Goal: Information Seeking & Learning: Learn about a topic

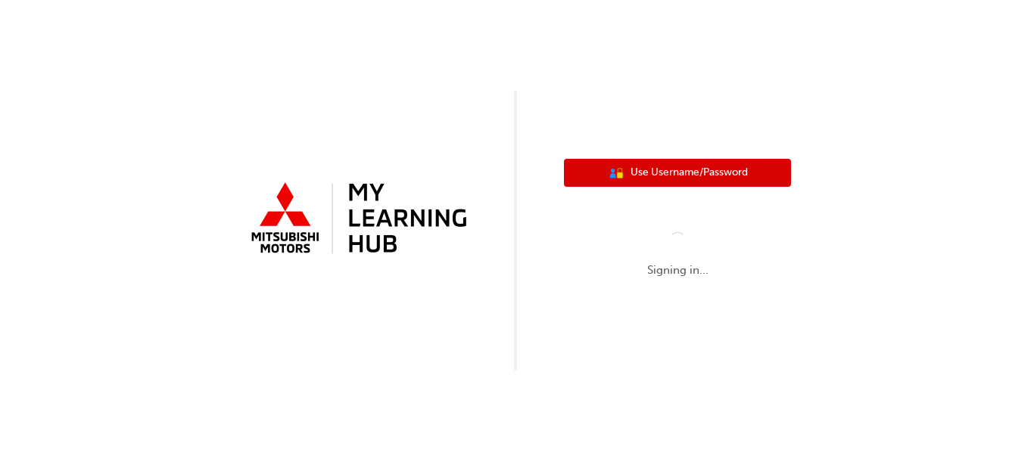
click at [695, 173] on span "Use Username/Password" at bounding box center [688, 172] width 117 height 17
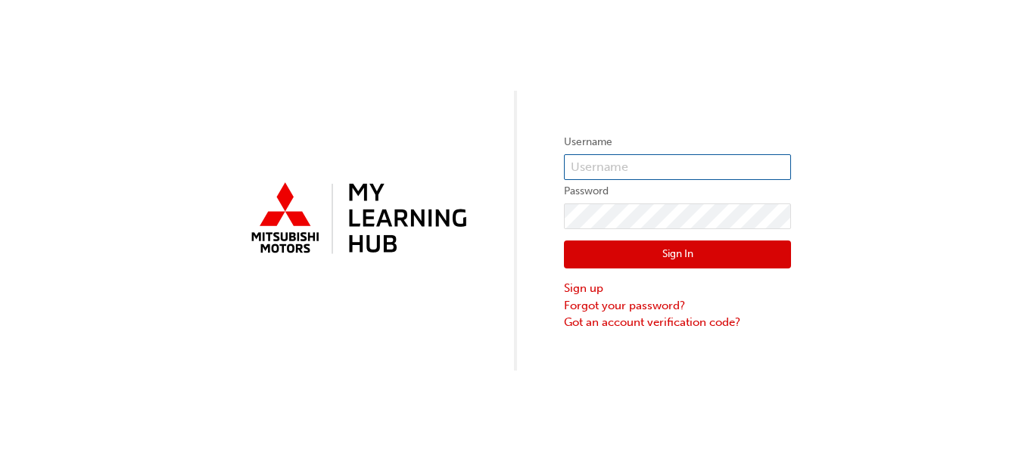
type input "[EMAIL_ADDRESS][DOMAIN_NAME]"
click at [695, 173] on input "[EMAIL_ADDRESS][DOMAIN_NAME]" at bounding box center [677, 167] width 227 height 26
click at [591, 247] on button "Sign In" at bounding box center [677, 255] width 227 height 29
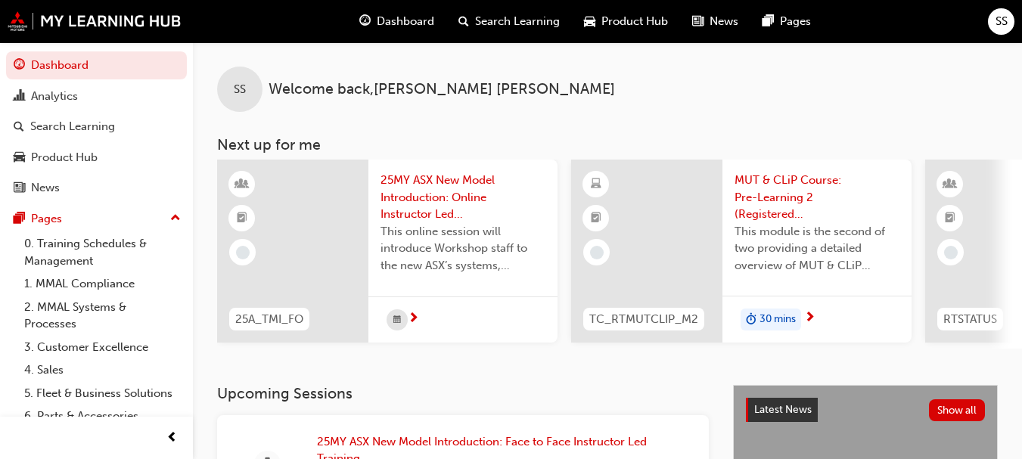
click at [409, 26] on span "Dashboard" at bounding box center [406, 21] width 58 height 17
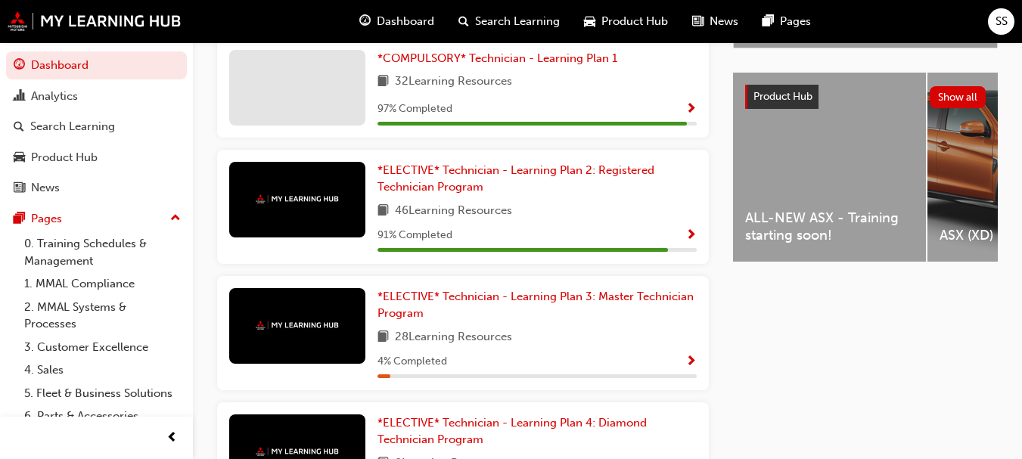
scroll to position [551, 0]
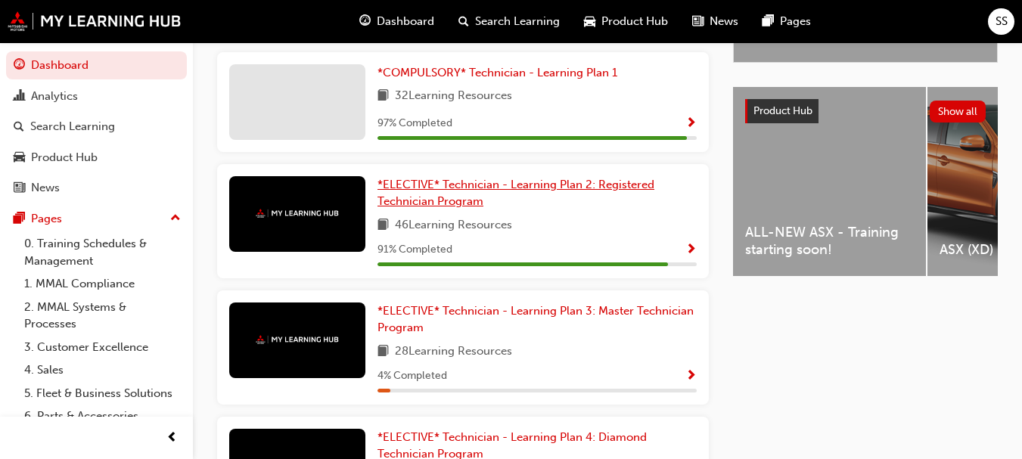
click at [569, 191] on span "*ELECTIVE* Technician - Learning Plan 2: Registered Technician Program" at bounding box center [516, 193] width 277 height 31
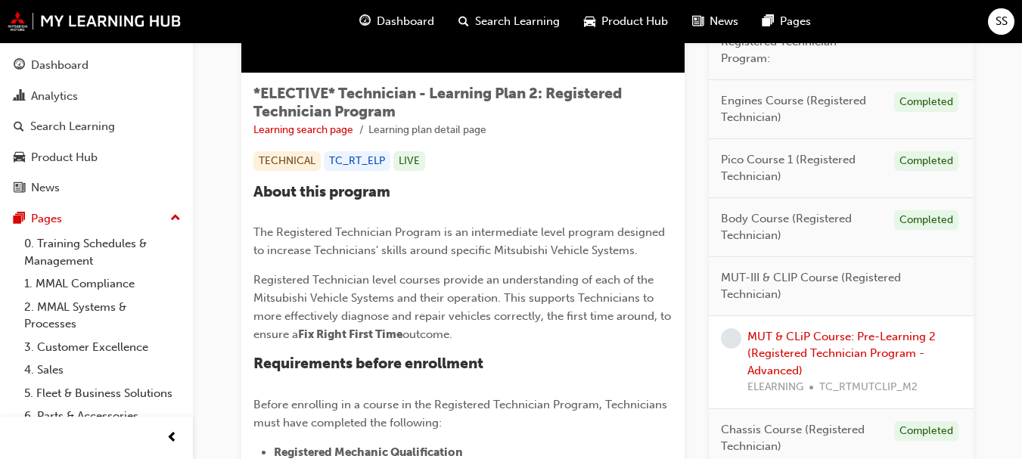
scroll to position [240, 0]
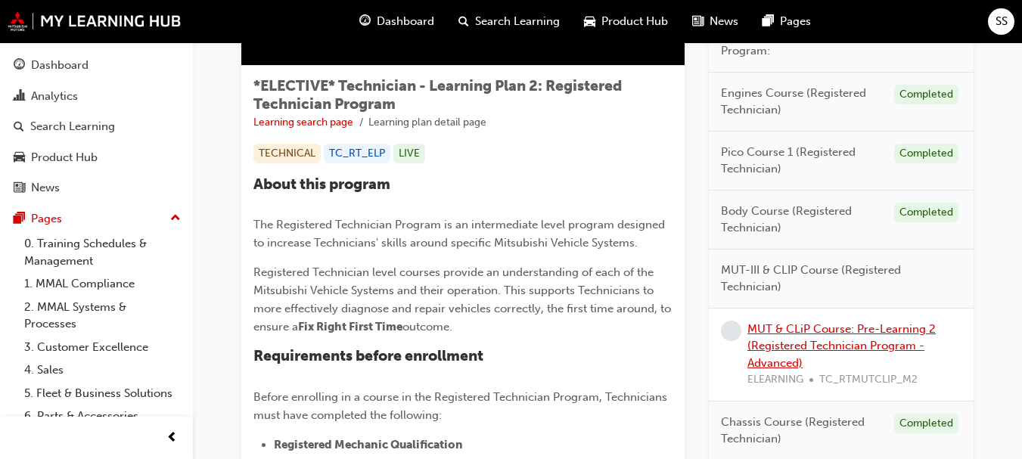
click at [774, 350] on link "MUT & CLiP Course: Pre-Learning 2 (Registered Technician Program - Advanced)" at bounding box center [842, 346] width 188 height 48
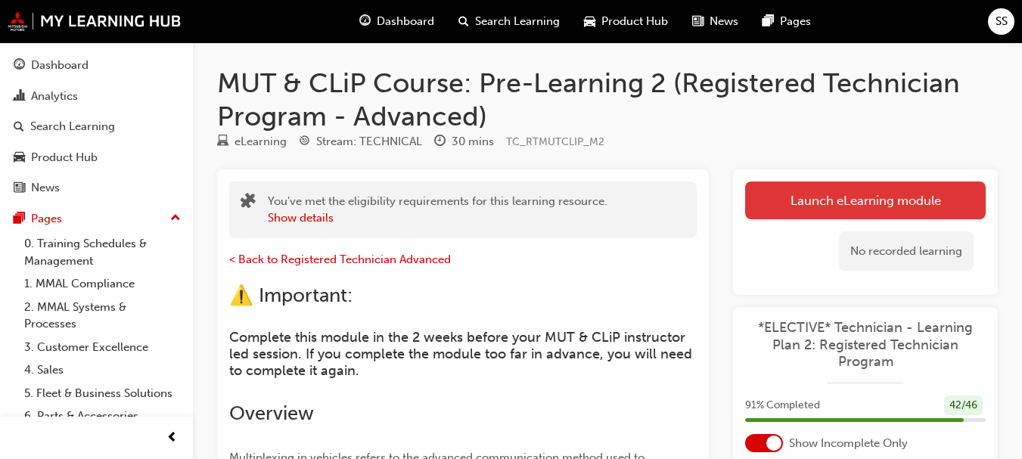
click at [828, 210] on link "Launch eLearning module" at bounding box center [865, 201] width 241 height 38
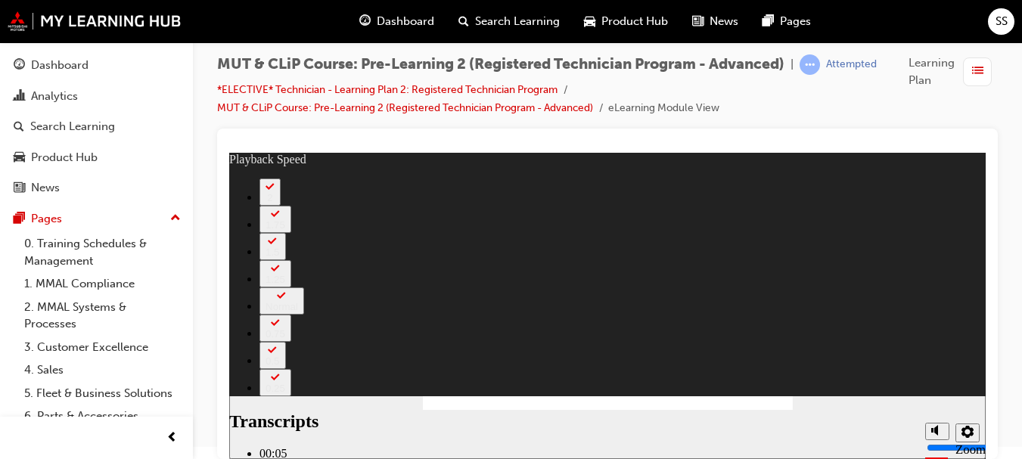
type input "11"
type input "59"
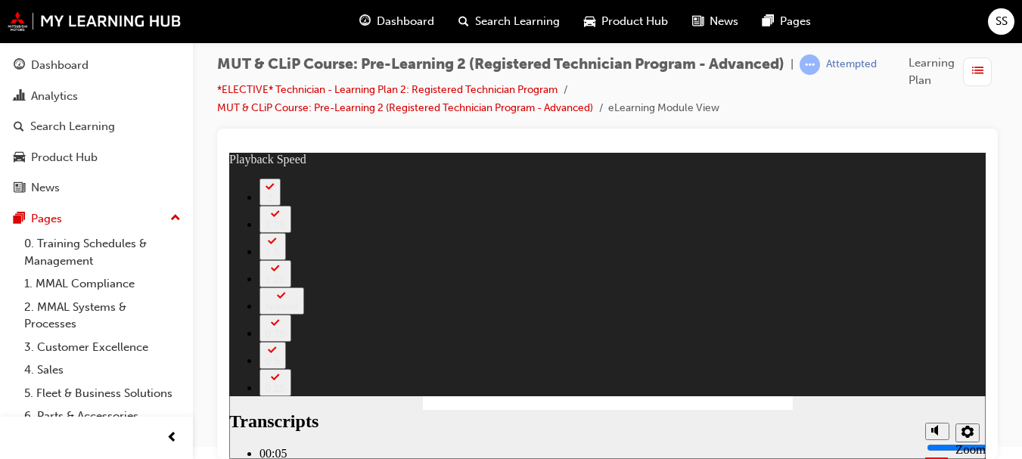
type input "269"
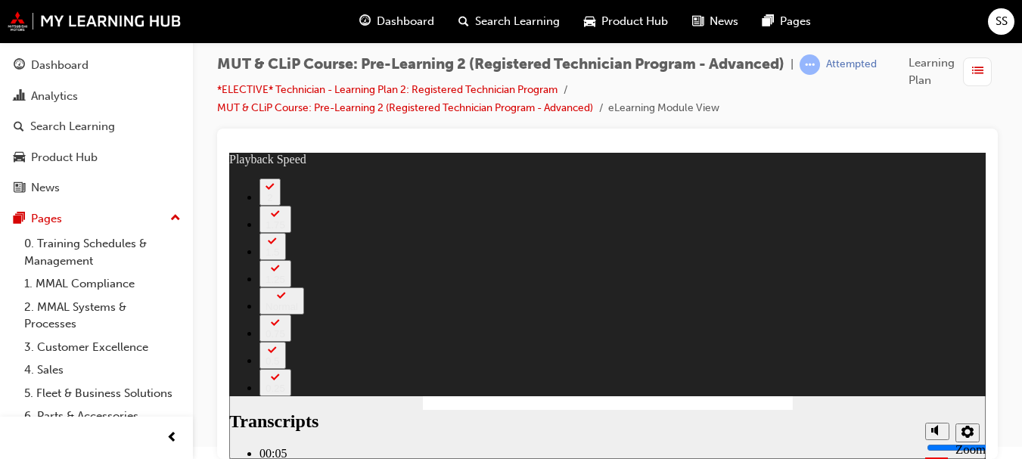
type input "219"
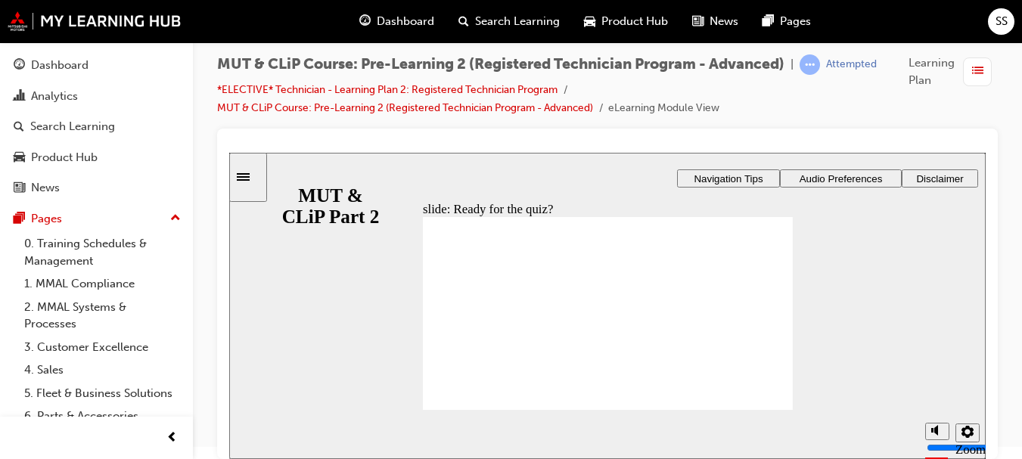
radio input "true"
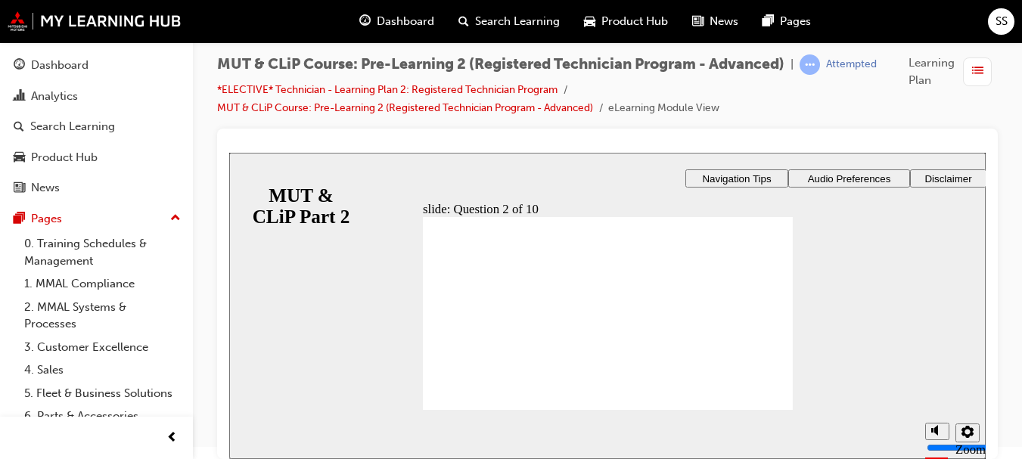
radio input "true"
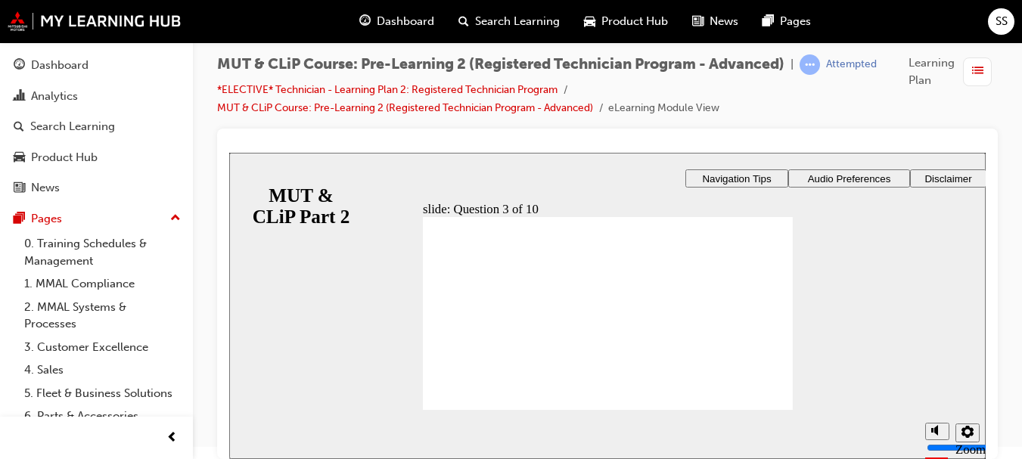
radio input "true"
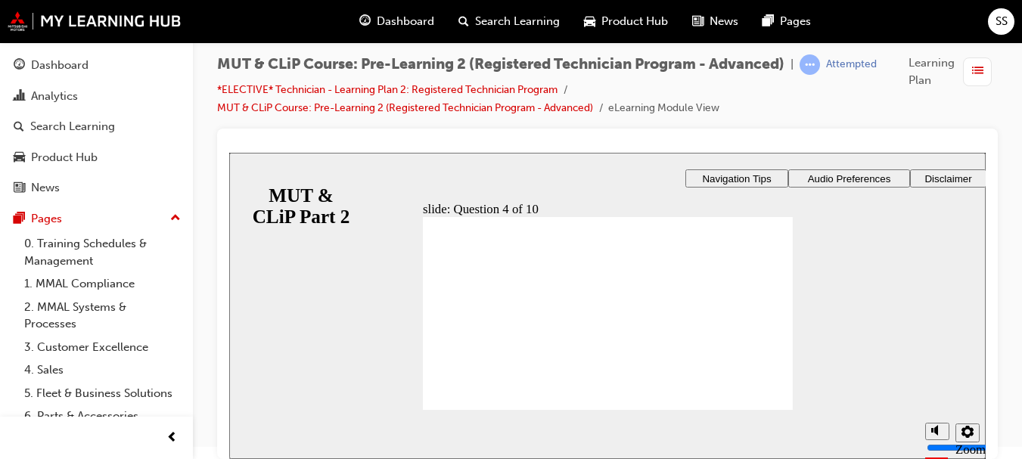
radio input "true"
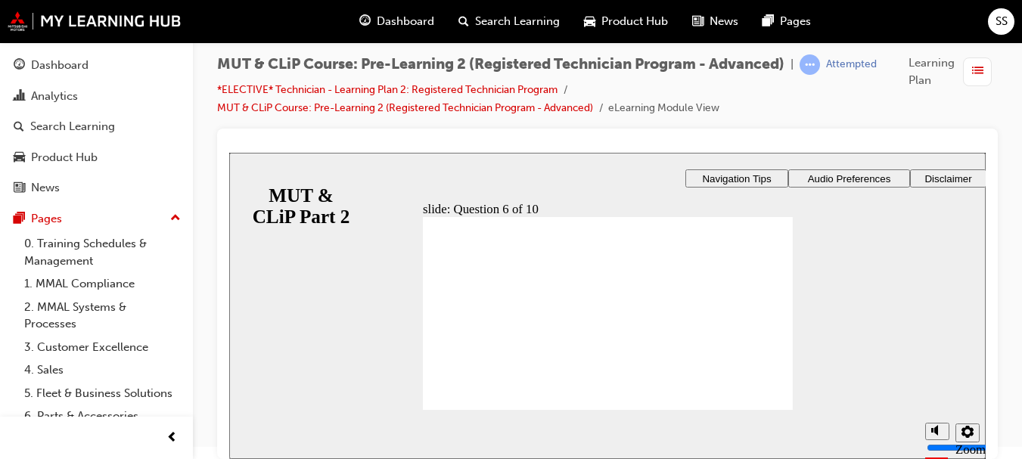
radio input "true"
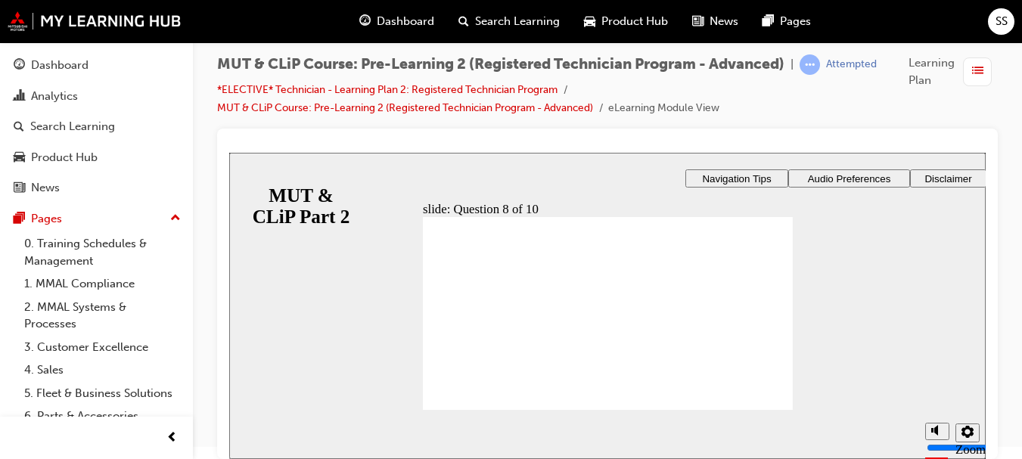
radio input "true"
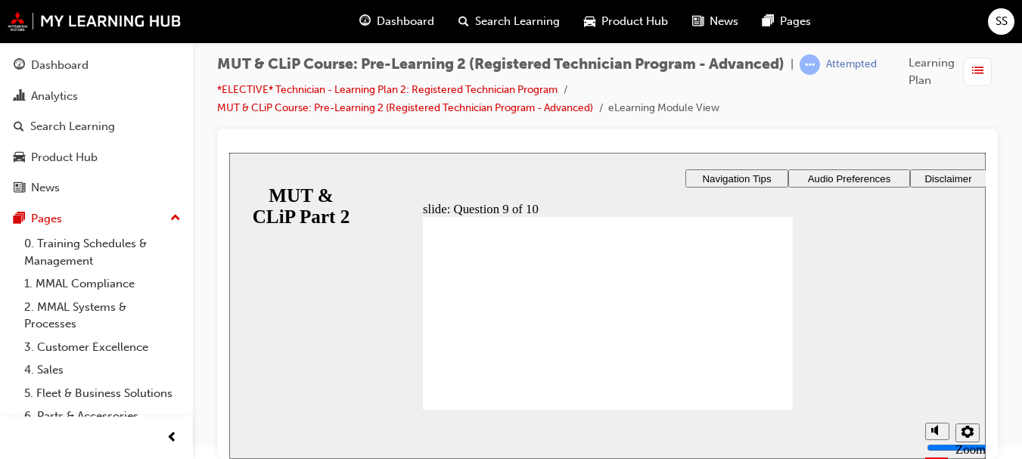
radio input "true"
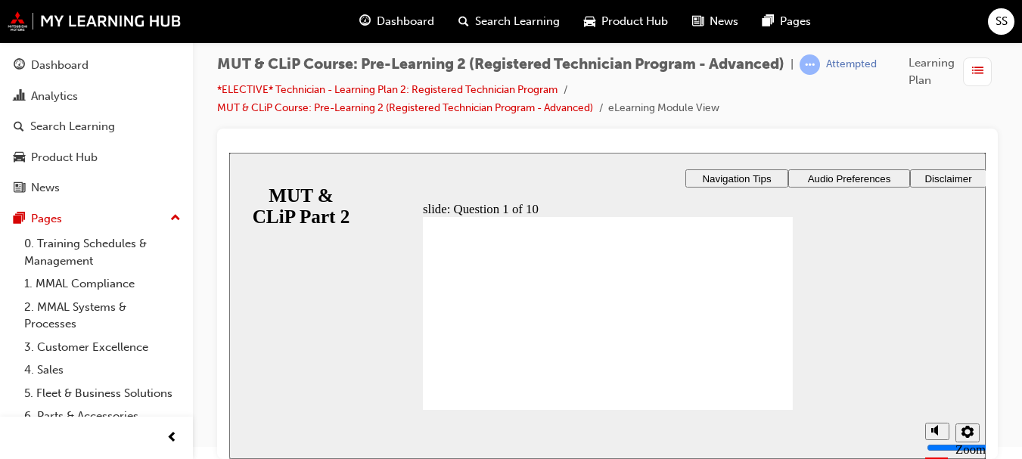
radio input "true"
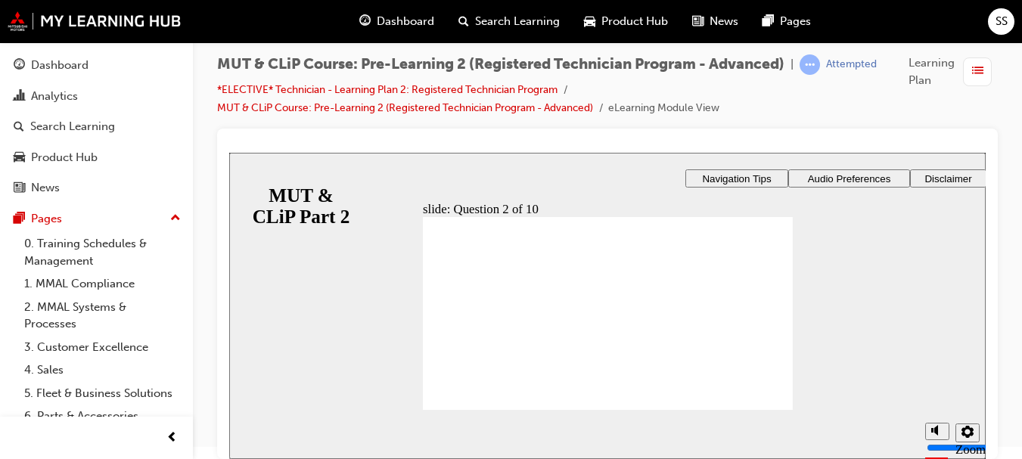
radio input "true"
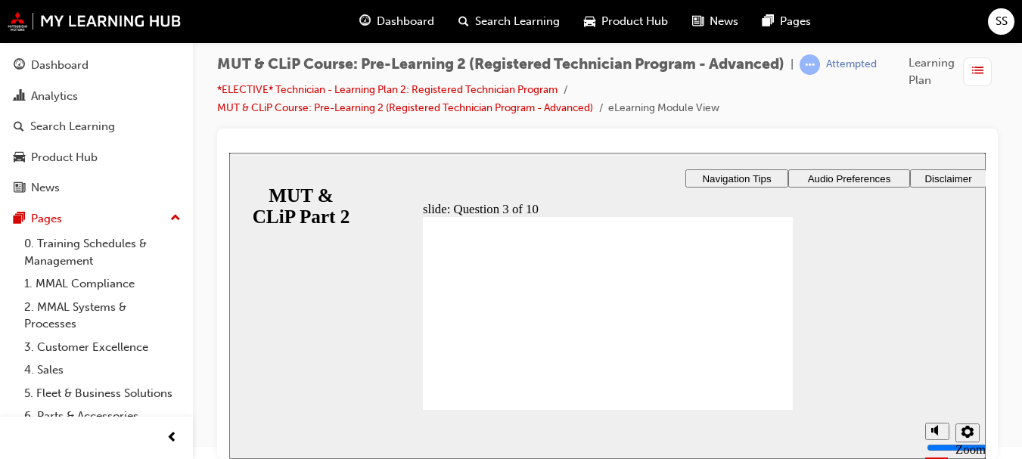
radio input "true"
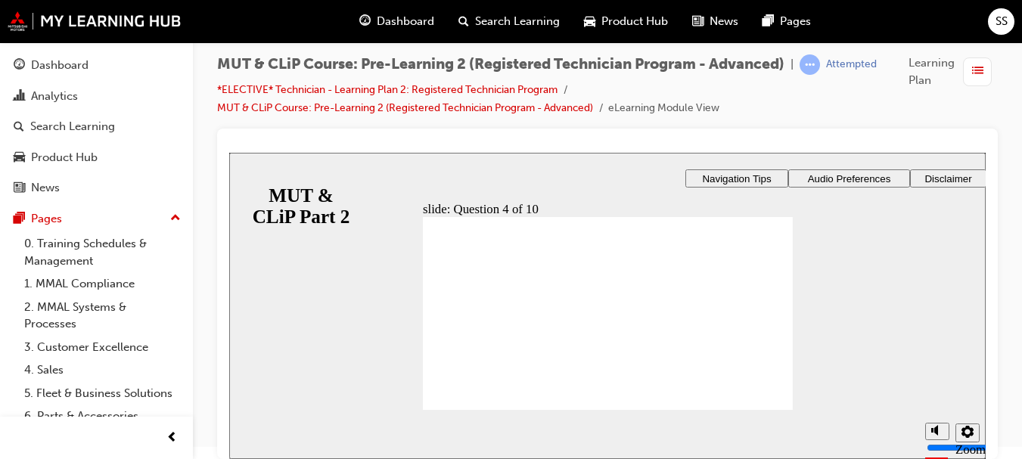
radio input "true"
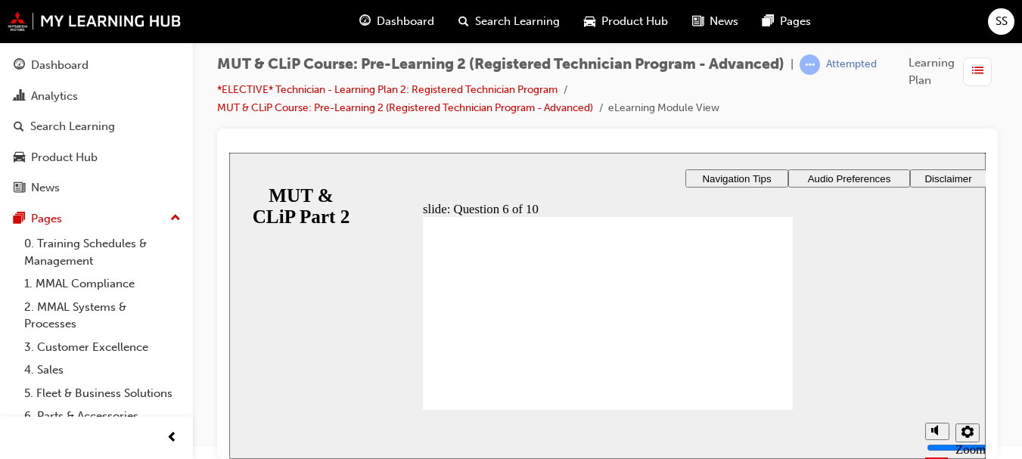
radio input "true"
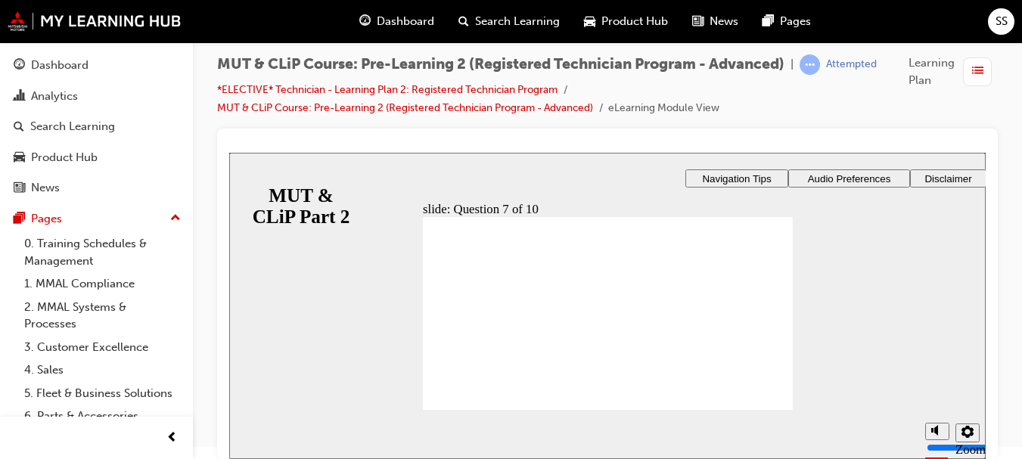
radio input "true"
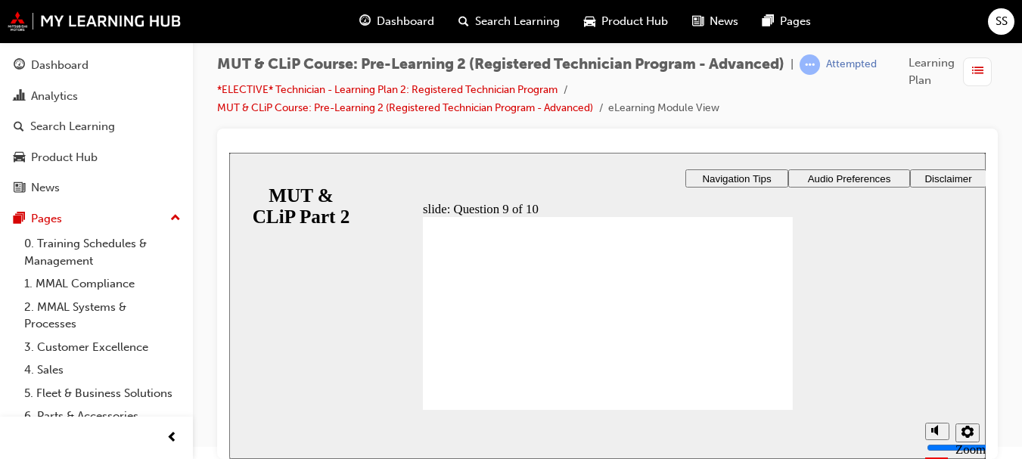
radio input "true"
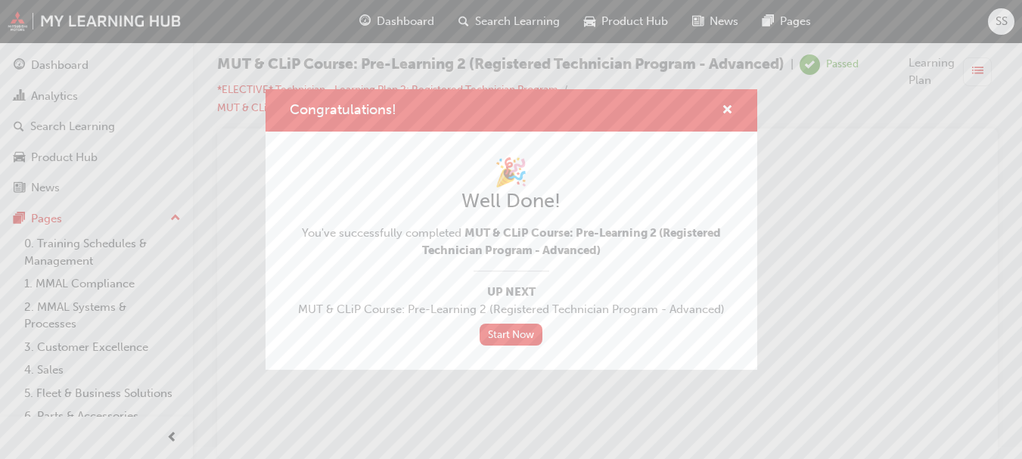
scroll to position [0, 0]
click at [518, 332] on link "Start Now" at bounding box center [512, 335] width 64 height 22
click at [503, 336] on link "Start Now" at bounding box center [512, 335] width 64 height 22
click at [727, 107] on span "cross-icon" at bounding box center [727, 111] width 11 height 14
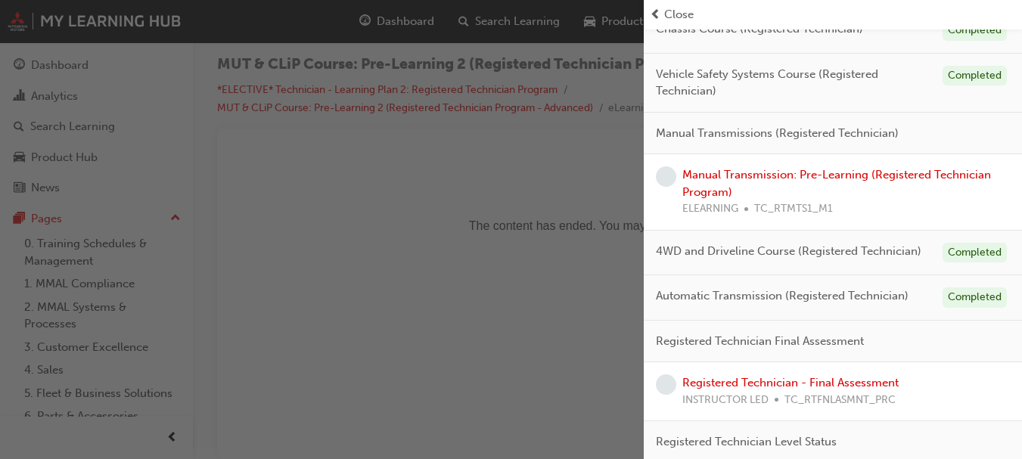
scroll to position [455, 0]
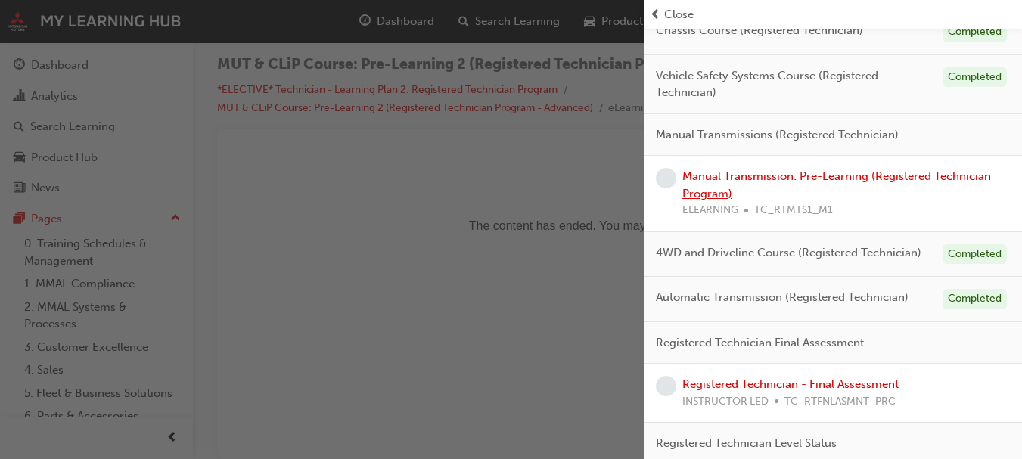
click at [872, 176] on link "Manual Transmission: Pre-Learning (Registered Technician Program)" at bounding box center [837, 185] width 309 height 31
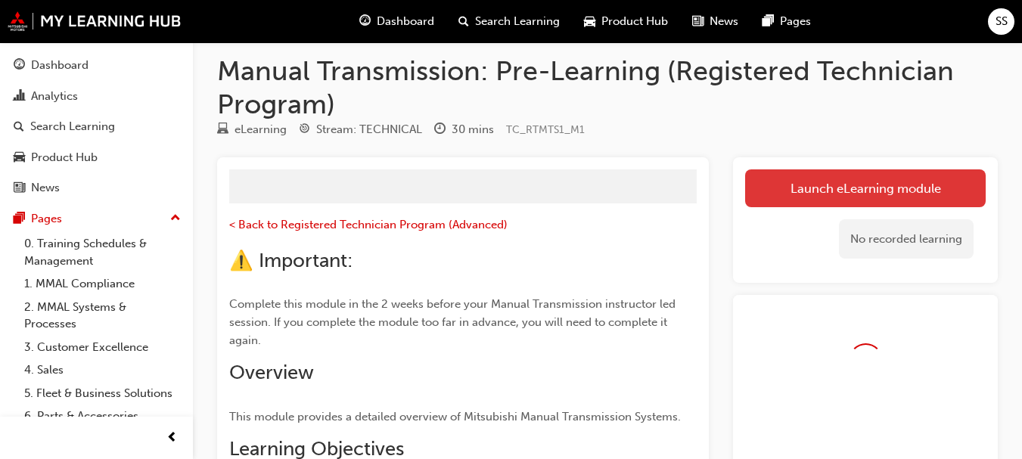
click at [814, 188] on link "Launch eLearning module" at bounding box center [865, 189] width 241 height 38
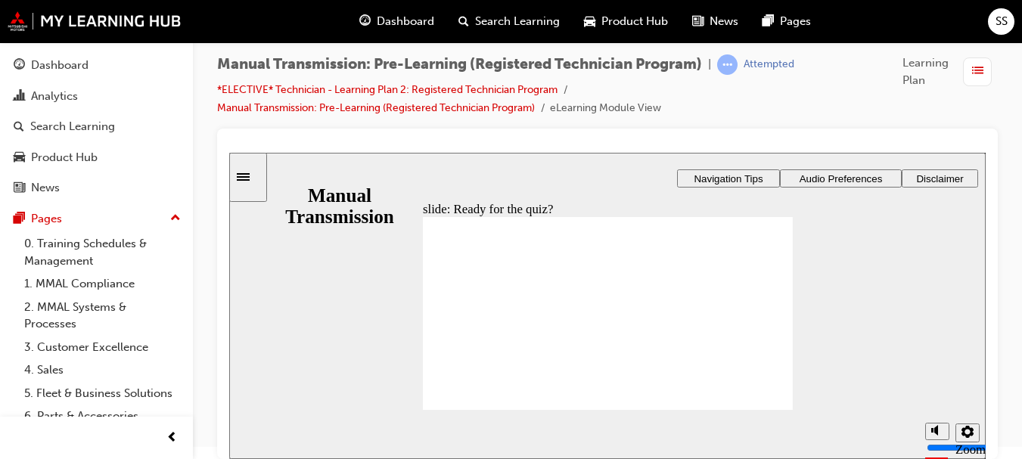
radio input "true"
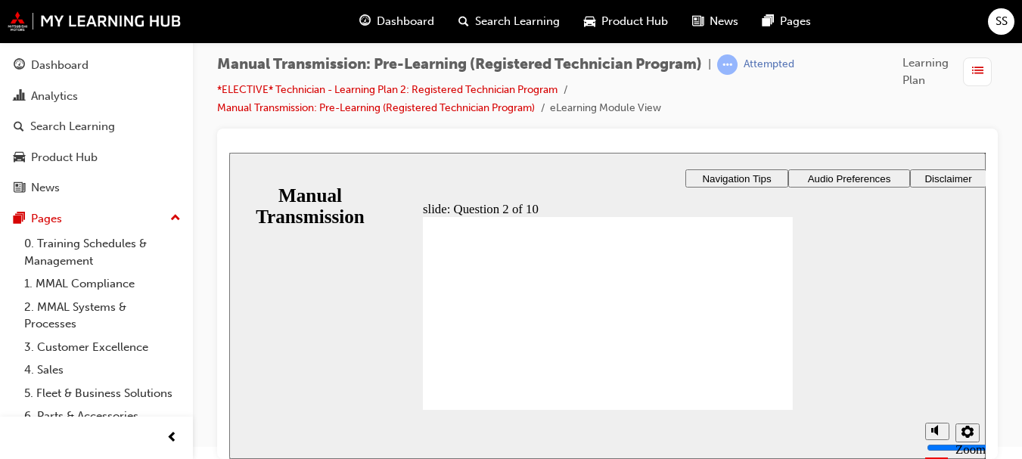
checkbox input "true"
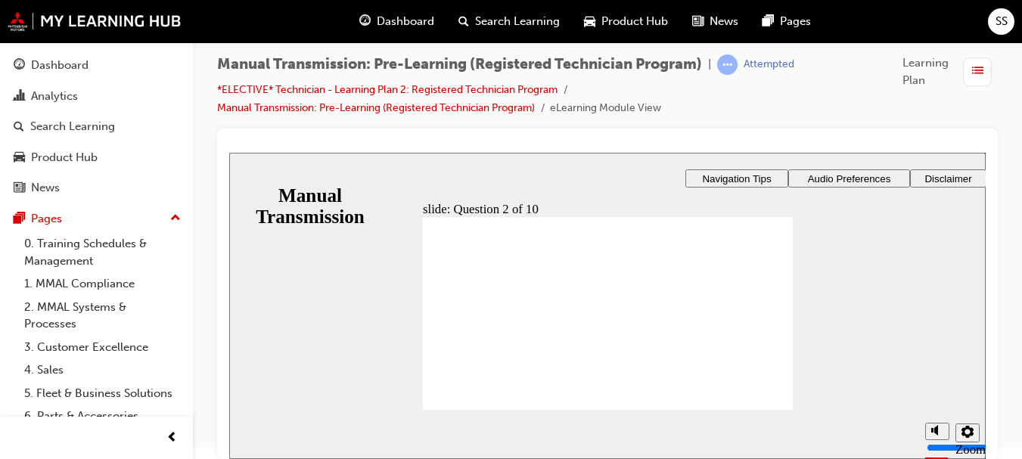
radio input "true"
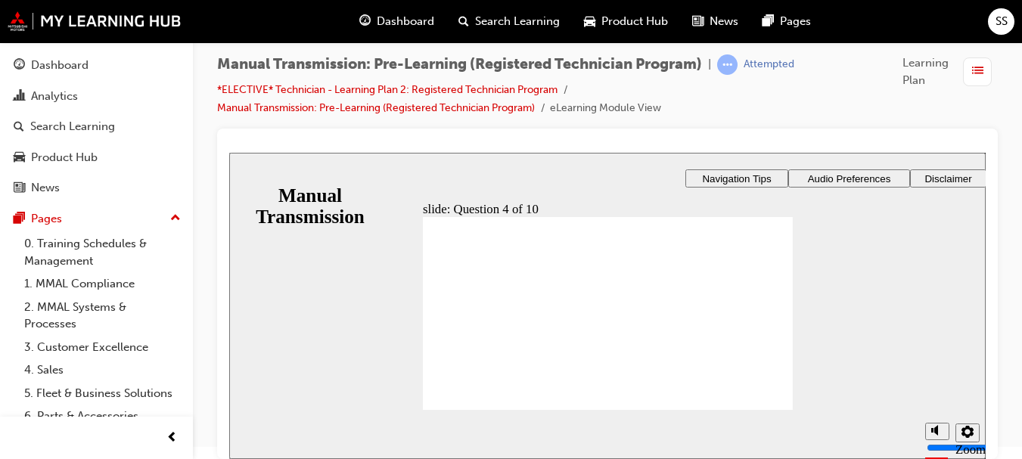
radio input "true"
checkbox input "true"
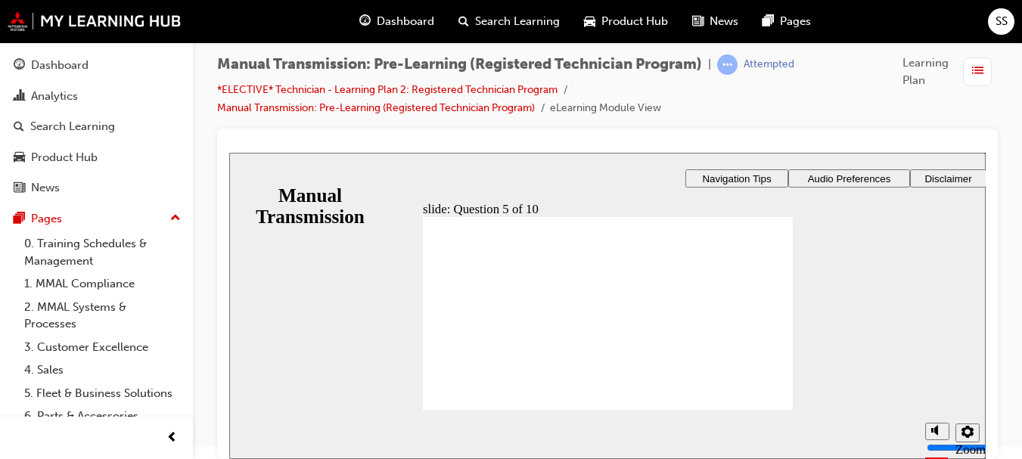
checkbox input "true"
checkbox input "false"
checkbox input "true"
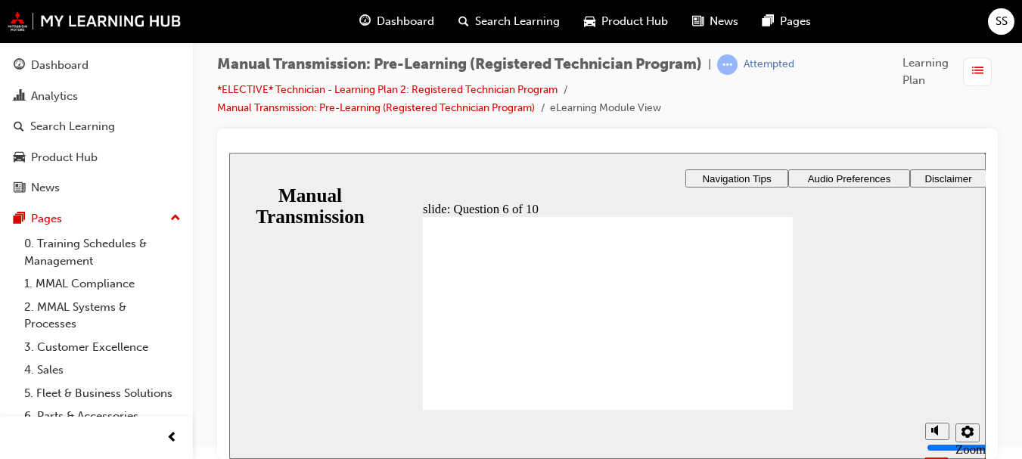
checkbox input "true"
radio input "true"
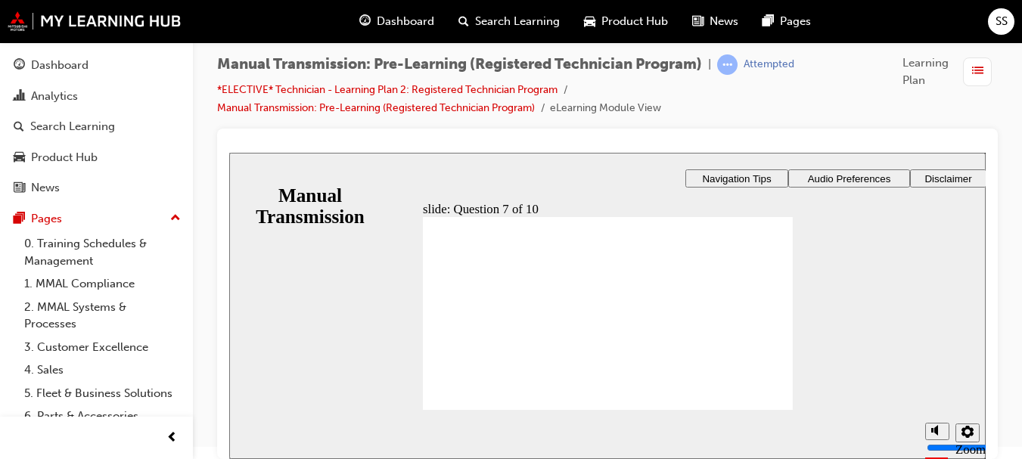
radio input "true"
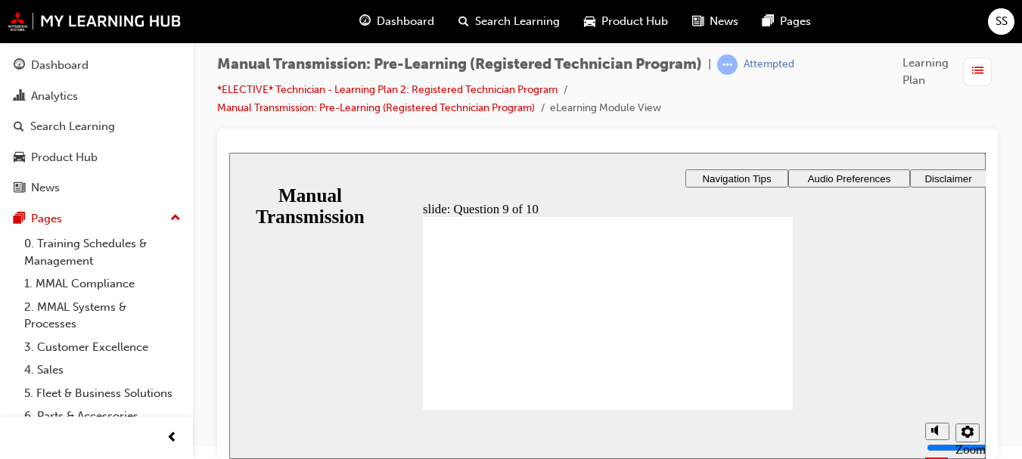
drag, startPoint x: 451, startPoint y: 284, endPoint x: 433, endPoint y: 280, distance: 18.6
checkbox input "true"
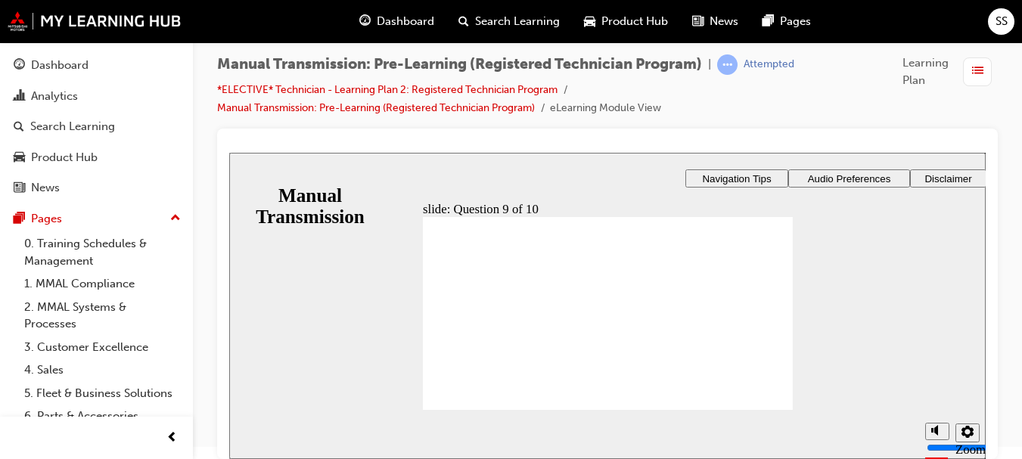
radio input "true"
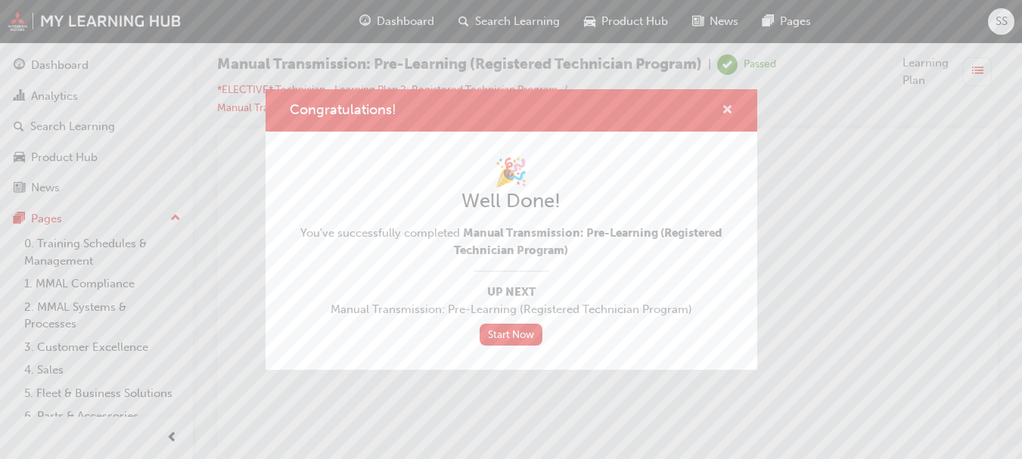
click at [730, 113] on span "cross-icon" at bounding box center [727, 111] width 11 height 14
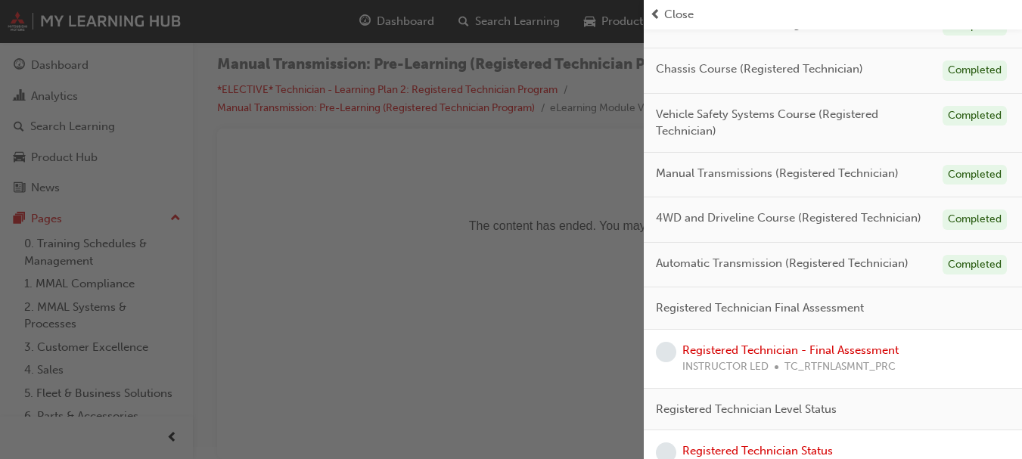
scroll to position [447, 0]
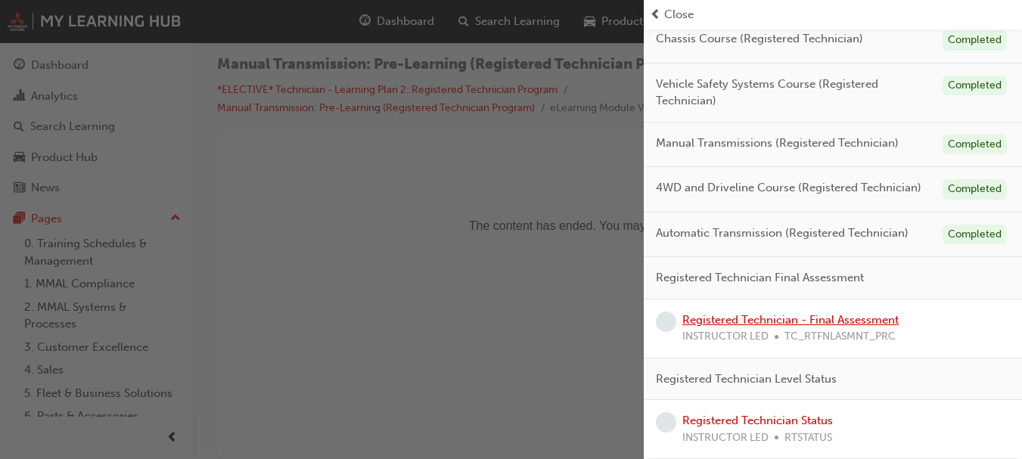
click at [834, 322] on link "Registered Technician - Final Assessment" at bounding box center [791, 320] width 216 height 14
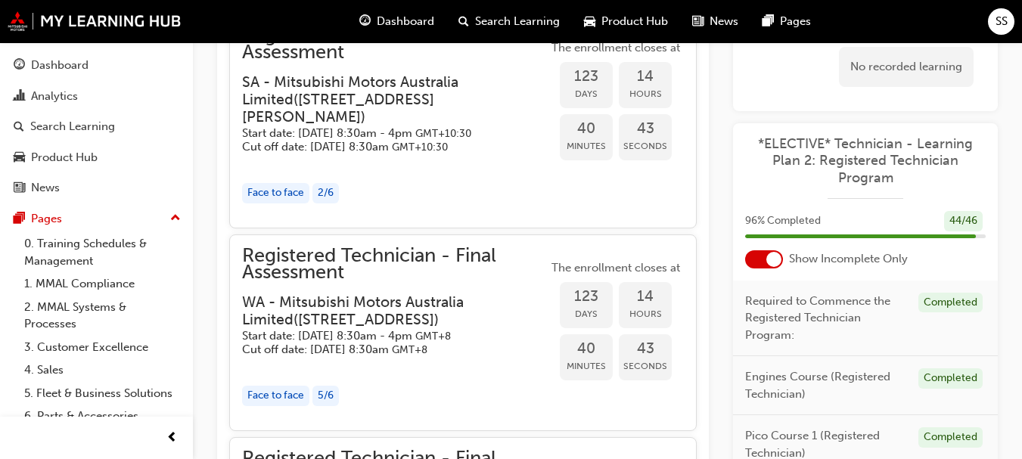
scroll to position [2214, 0]
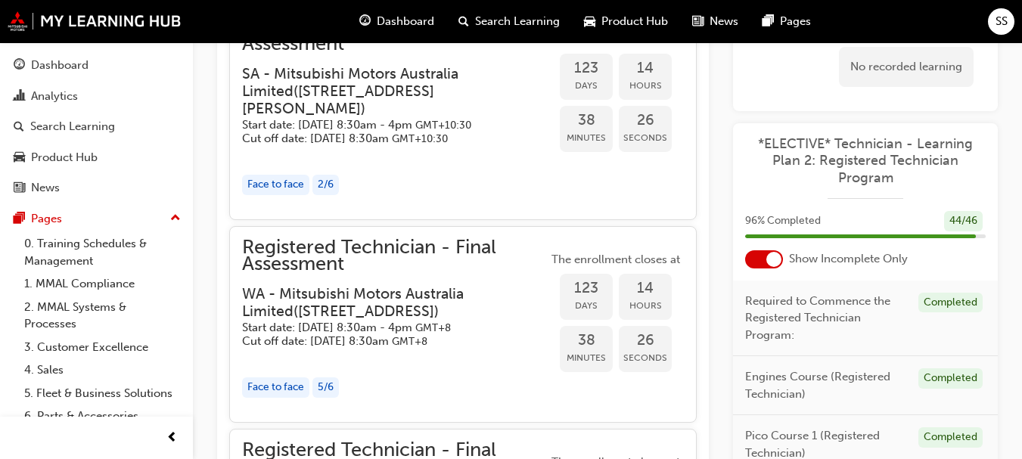
click at [399, 53] on span "Registered Technician - Final Assessment" at bounding box center [395, 36] width 306 height 34
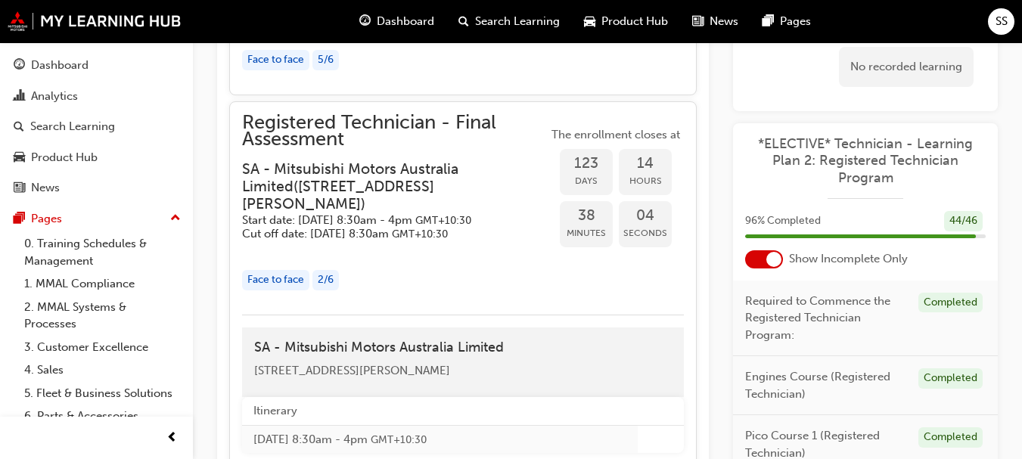
scroll to position [2167, 0]
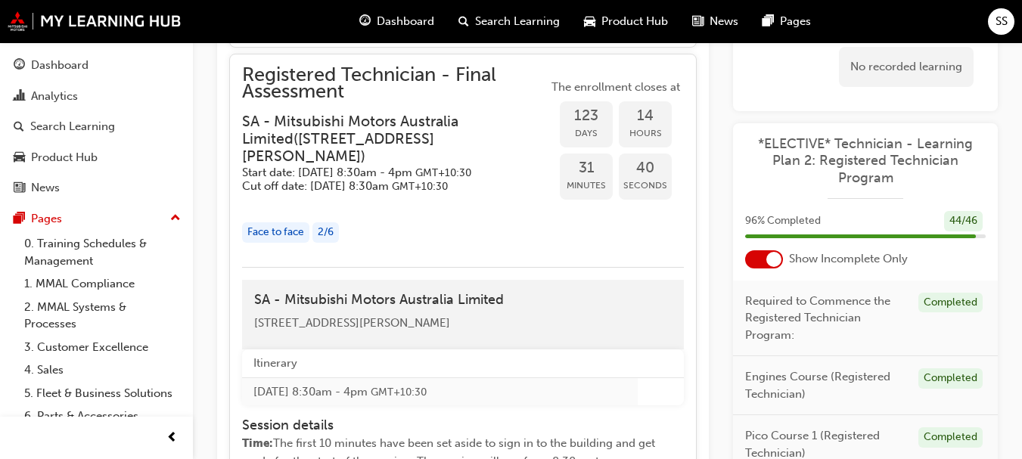
click at [755, 263] on div at bounding box center [764, 260] width 38 height 18
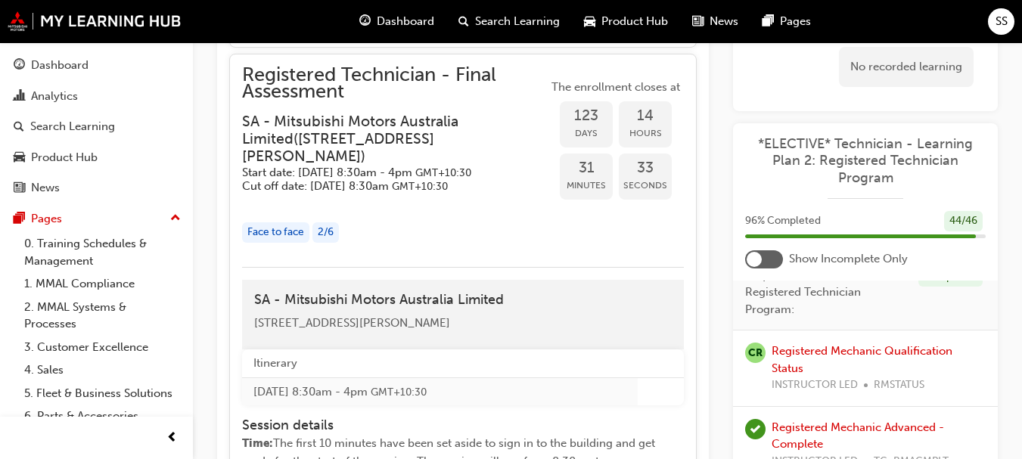
scroll to position [0, 0]
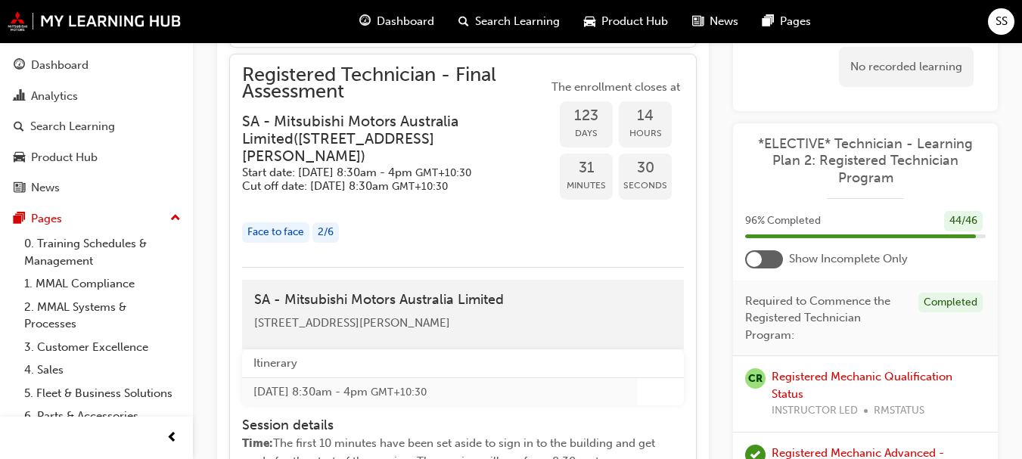
click at [777, 260] on div at bounding box center [764, 260] width 38 height 18
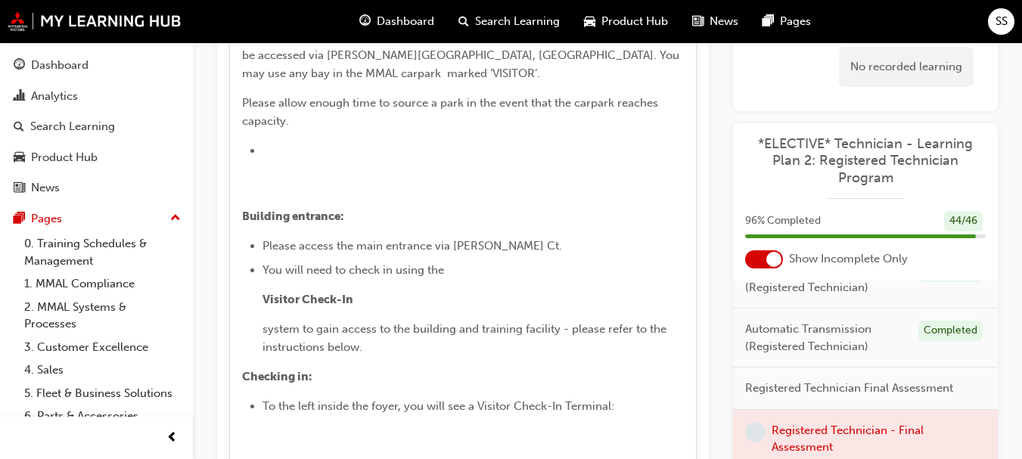
scroll to position [3320, 0]
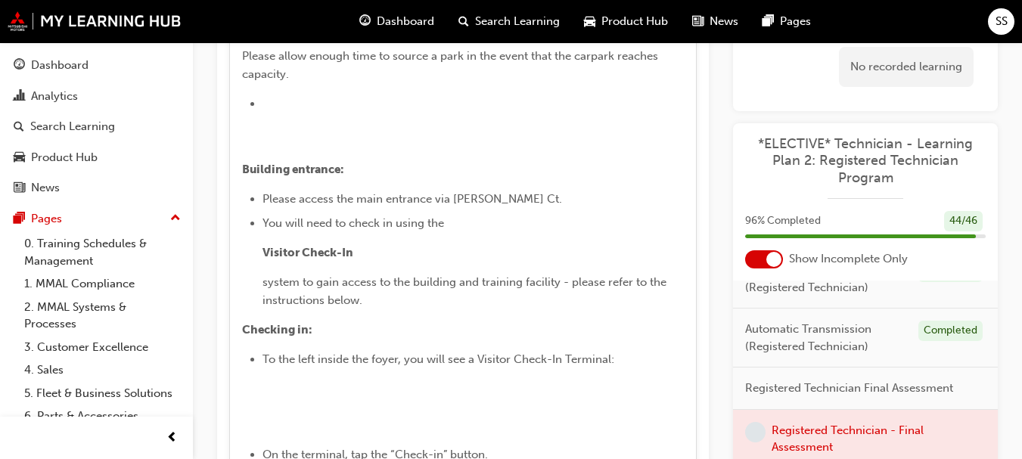
click at [375, 22] on div "Dashboard" at bounding box center [396, 21] width 99 height 31
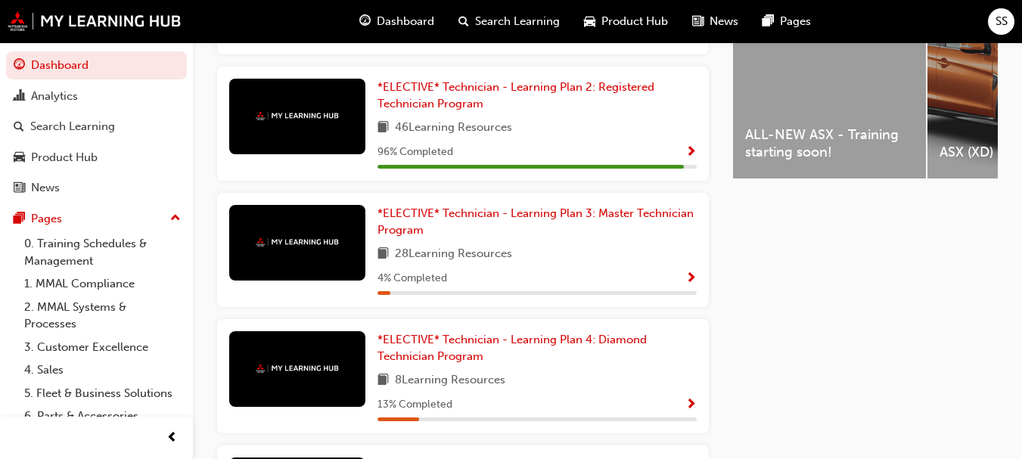
scroll to position [653, 0]
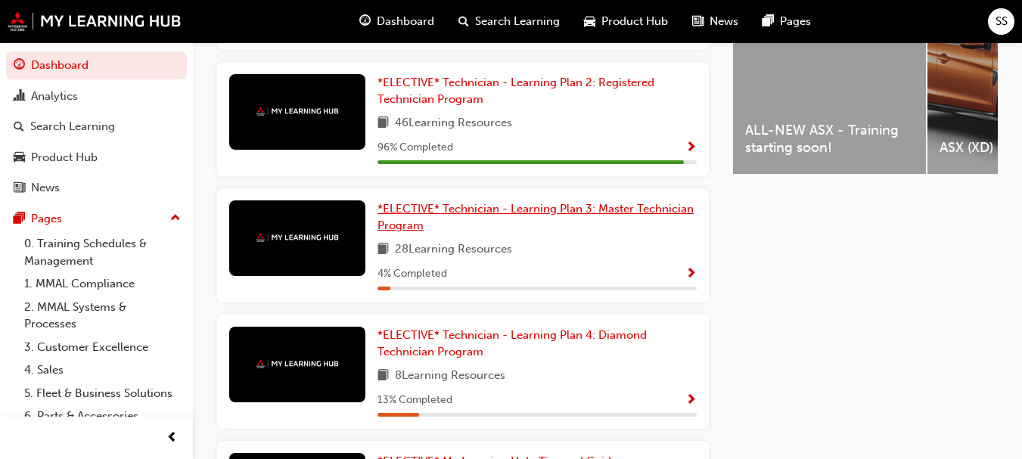
click at [531, 226] on link "*ELECTIVE* Technician - Learning Plan 3: Master Technician Program" at bounding box center [537, 218] width 319 height 34
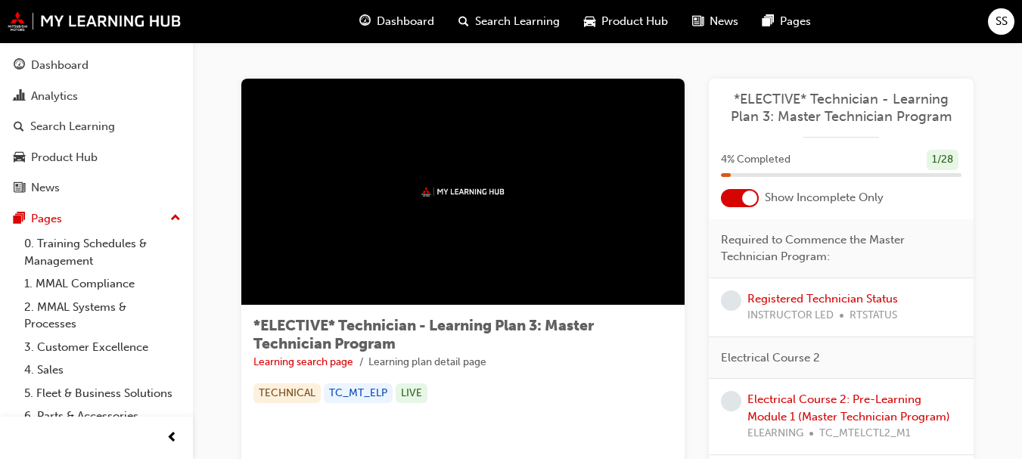
click at [742, 196] on div at bounding box center [749, 198] width 15 height 15
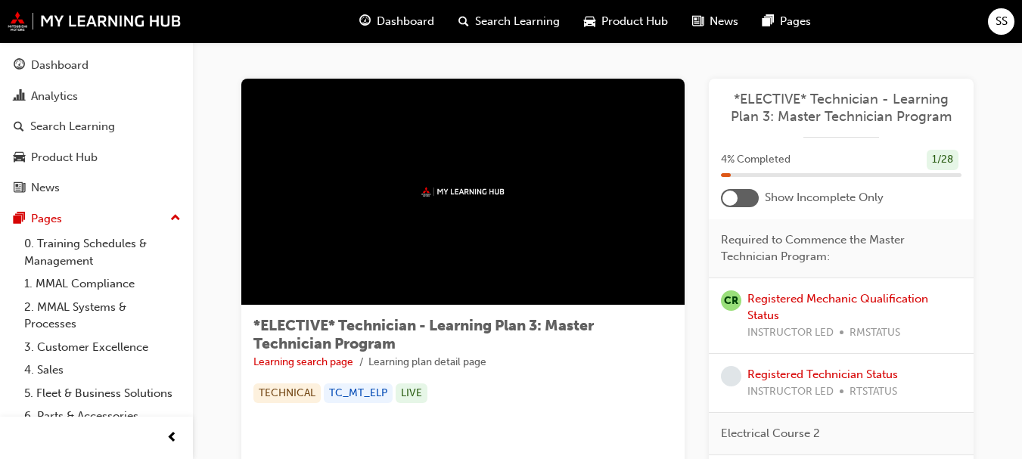
click at [749, 201] on div at bounding box center [740, 198] width 38 height 18
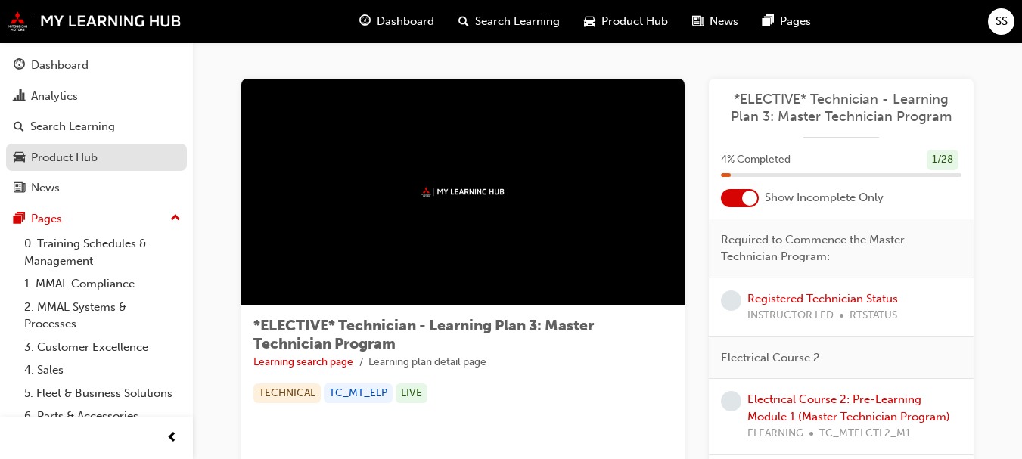
click at [60, 159] on div "Product Hub" at bounding box center [64, 157] width 67 height 17
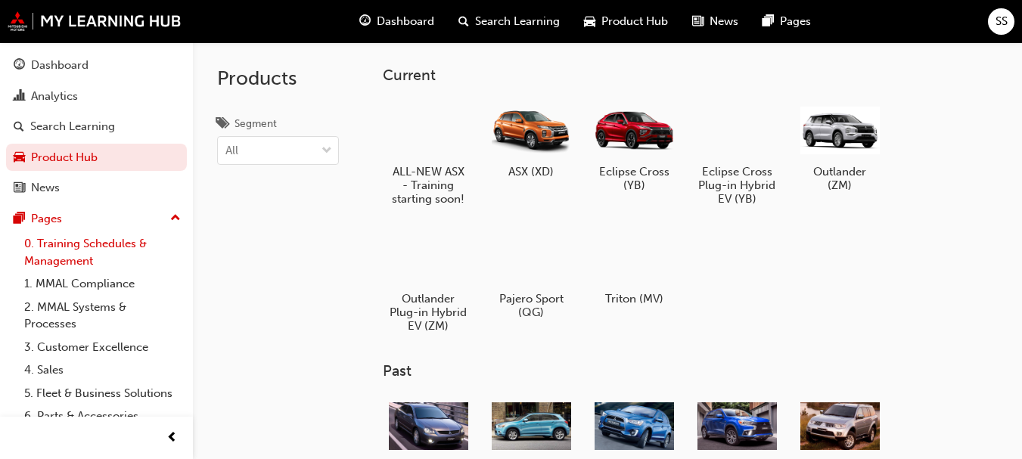
click at [82, 241] on link "0. Training Schedules & Management" at bounding box center [102, 252] width 169 height 40
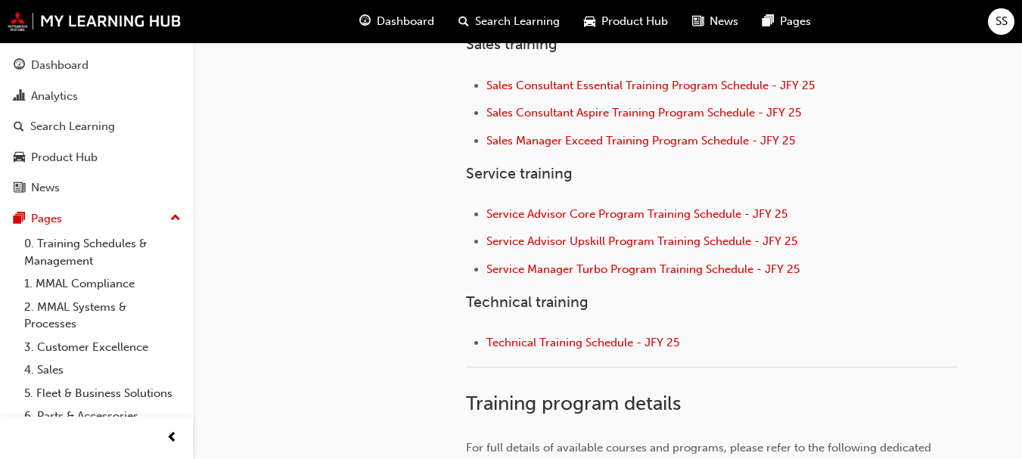
scroll to position [645, 0]
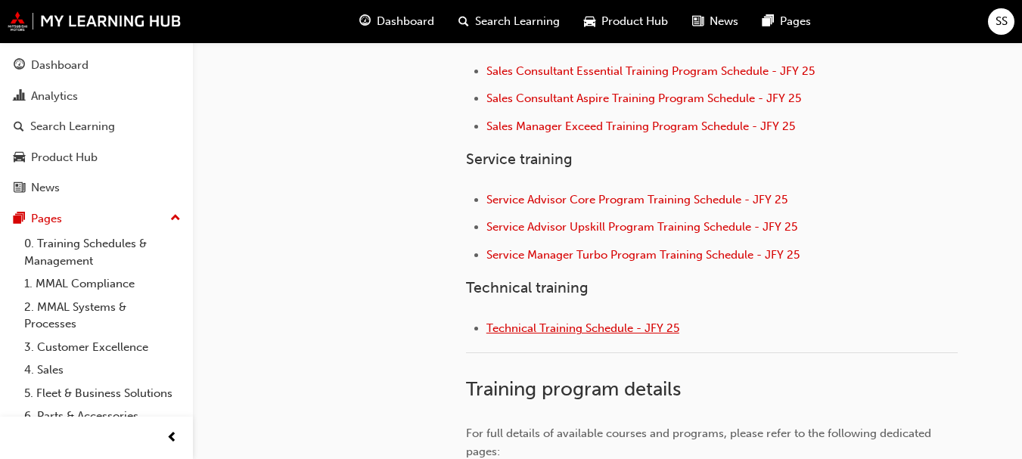
click at [615, 328] on span "Technical Training Schedule - JFY 25" at bounding box center [583, 329] width 193 height 14
